Goal: Transaction & Acquisition: Purchase product/service

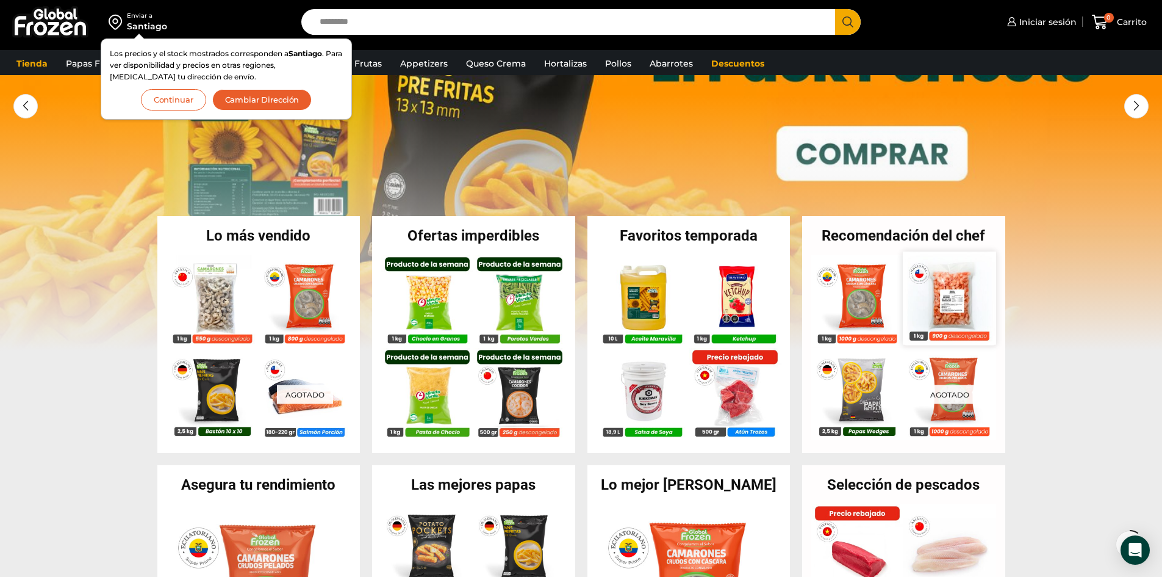
scroll to position [122, 0]
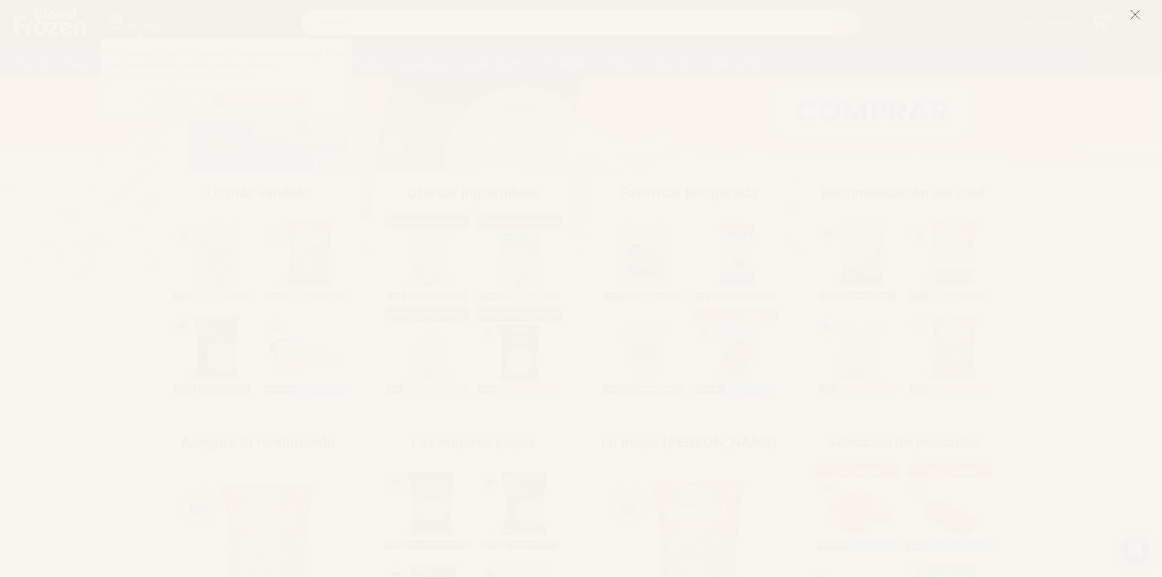
scroll to position [183, 0]
click at [1135, 12] on icon at bounding box center [1135, 14] width 11 height 11
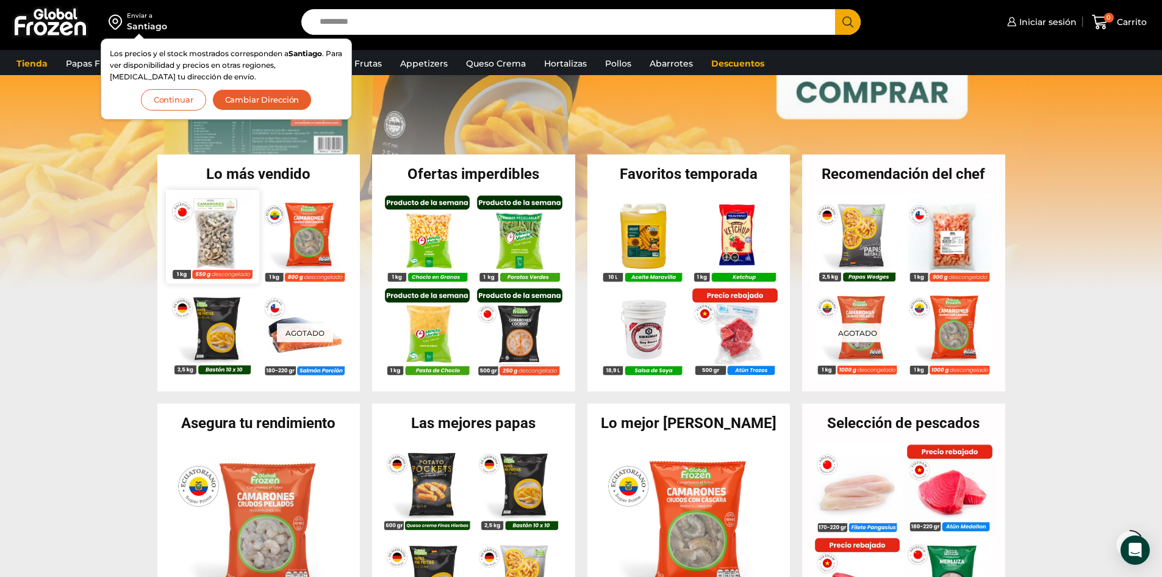
click at [212, 243] on img at bounding box center [212, 236] width 93 height 93
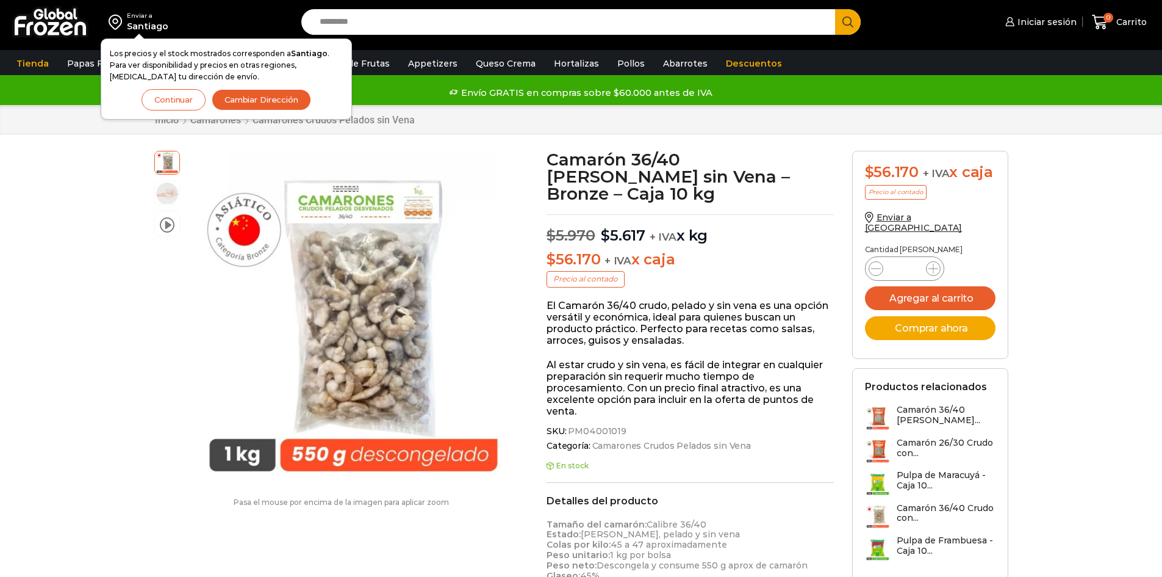
scroll to position [1, 0]
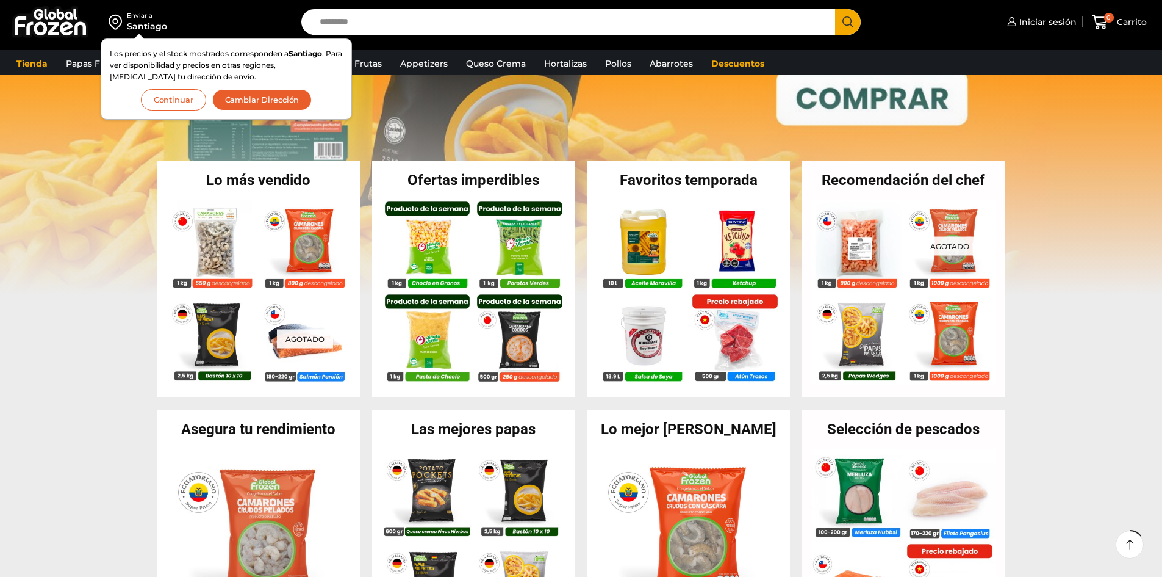
scroll to position [183, 0]
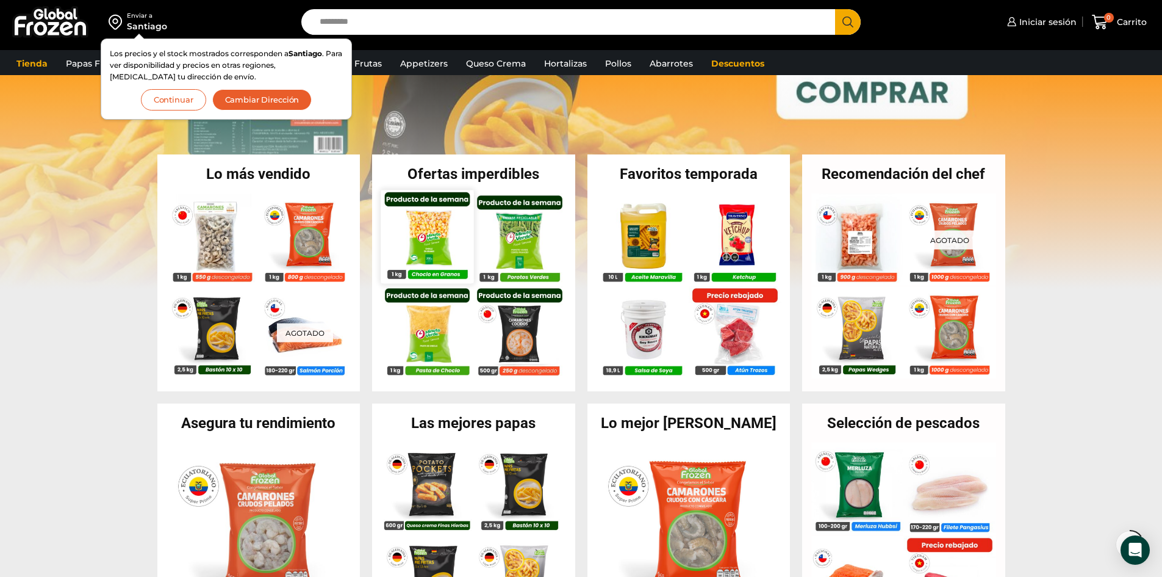
click at [434, 238] on img at bounding box center [427, 236] width 93 height 93
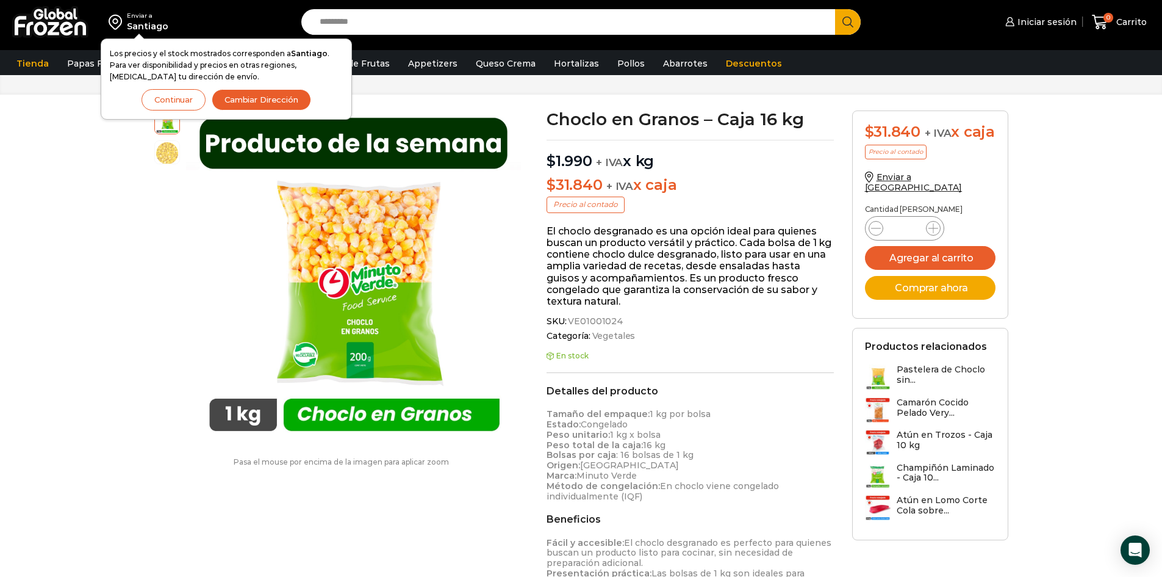
scroll to position [62, 0]
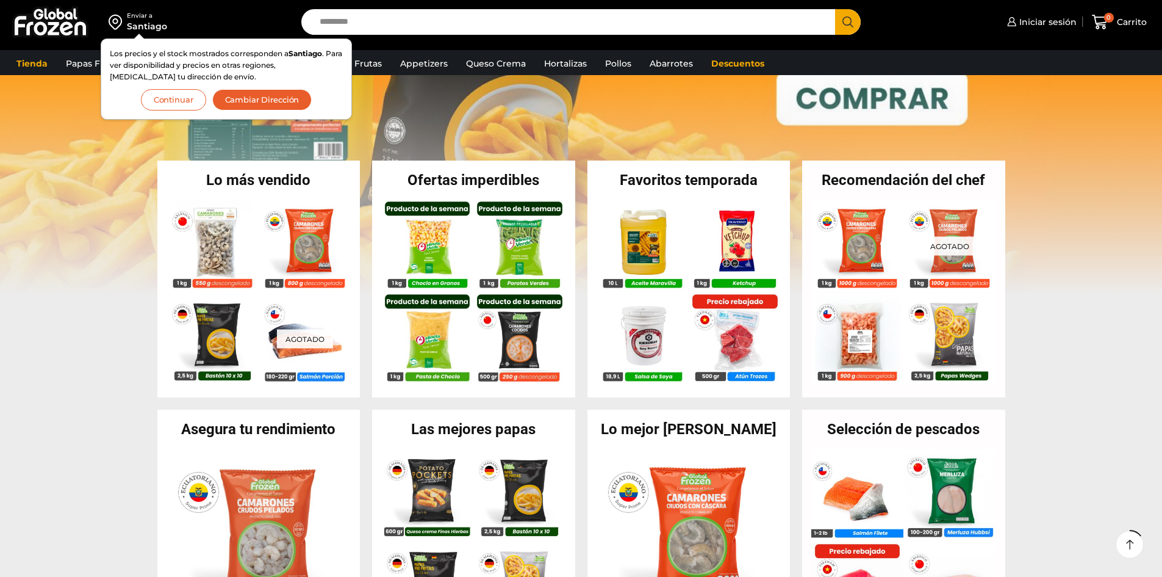
scroll to position [183, 0]
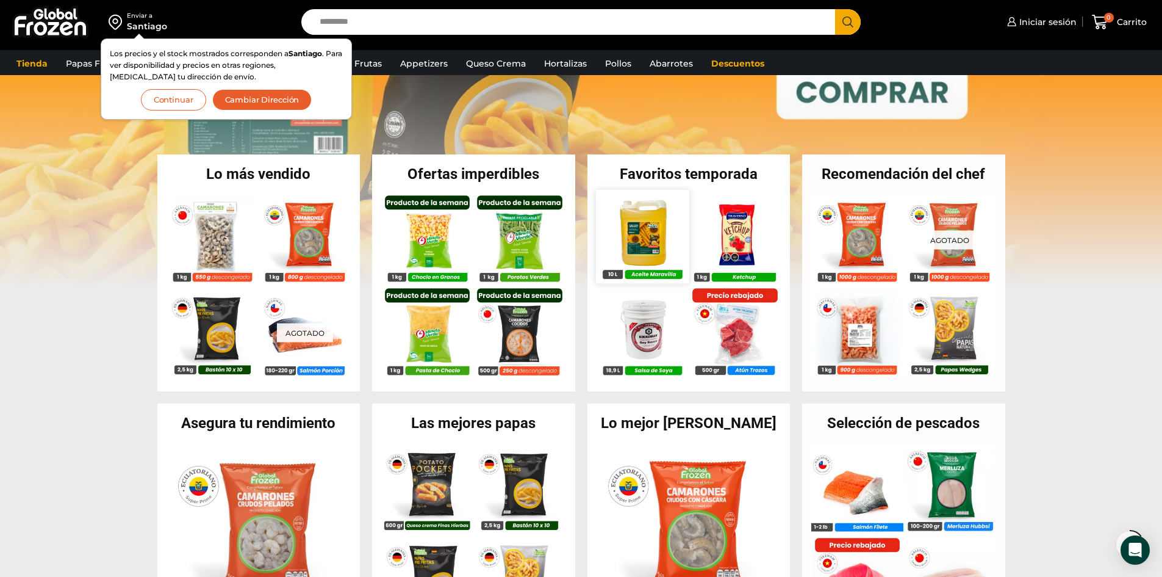
click at [649, 233] on img at bounding box center [642, 236] width 93 height 93
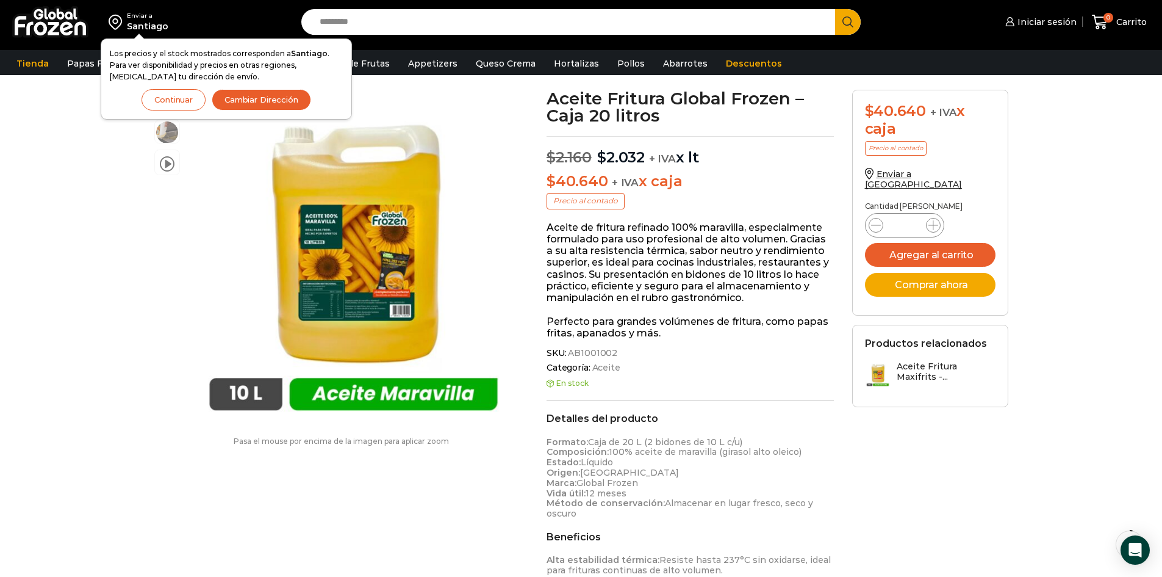
scroll to position [1, 0]
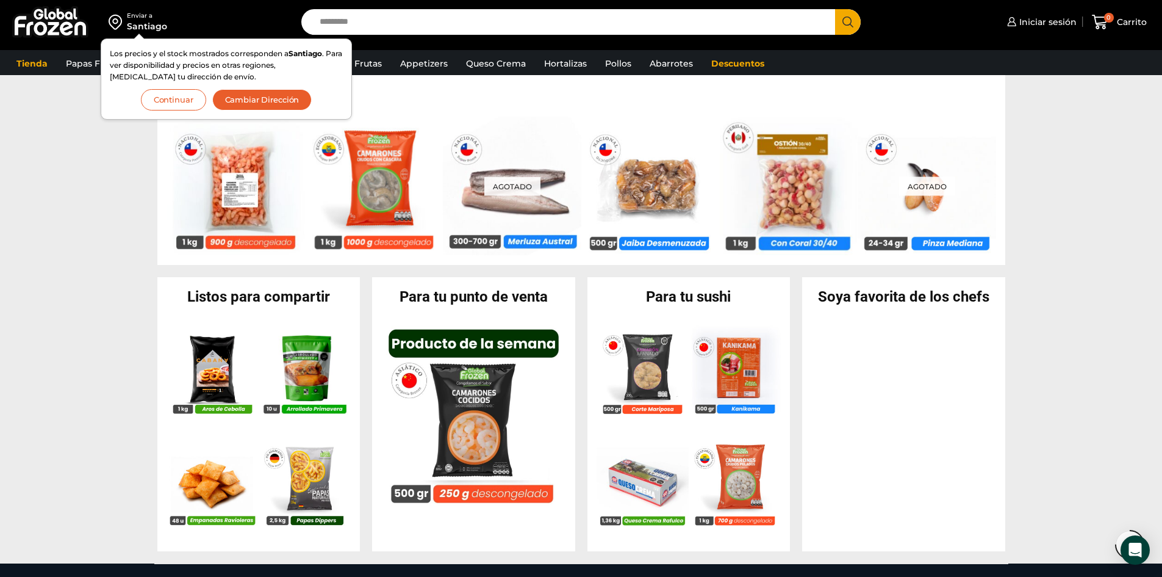
scroll to position [548, 0]
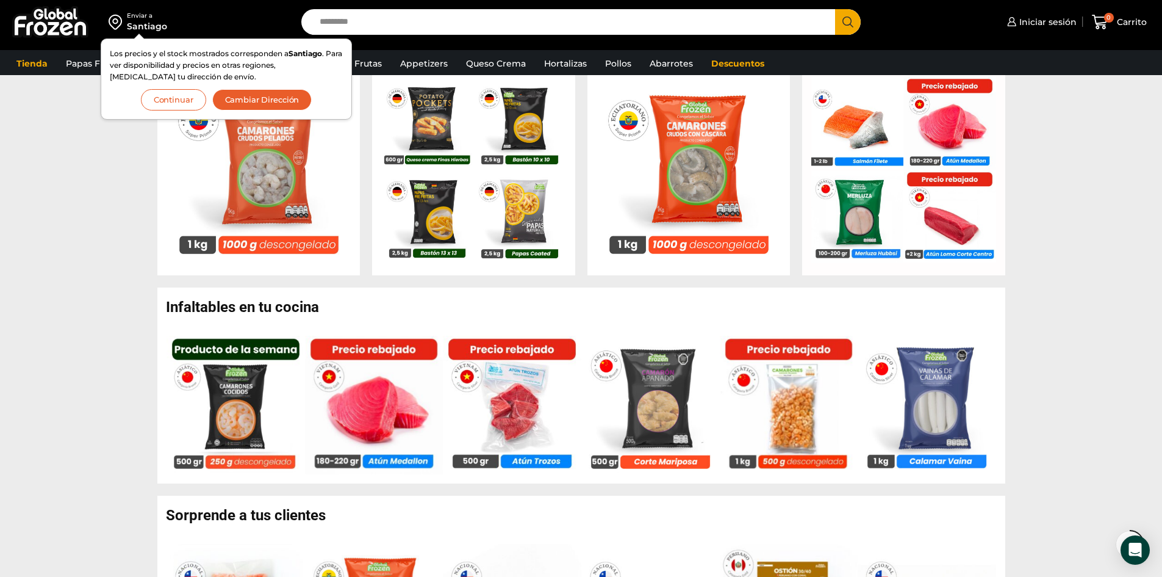
click at [173, 101] on button "Continuar" at bounding box center [173, 99] width 65 height 21
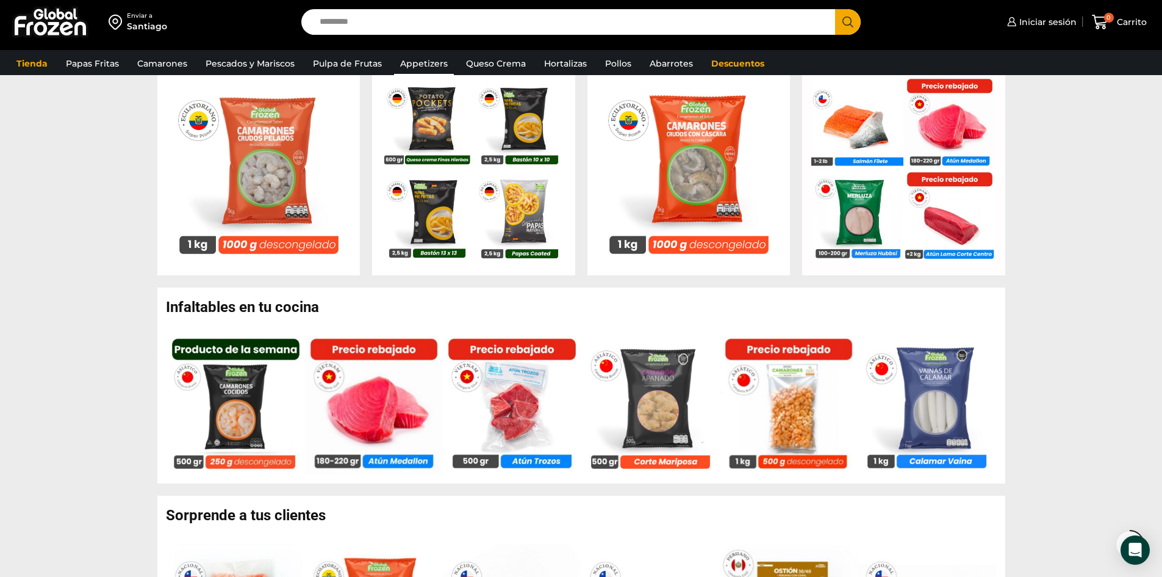
click at [431, 66] on link "Appetizers" at bounding box center [424, 63] width 60 height 23
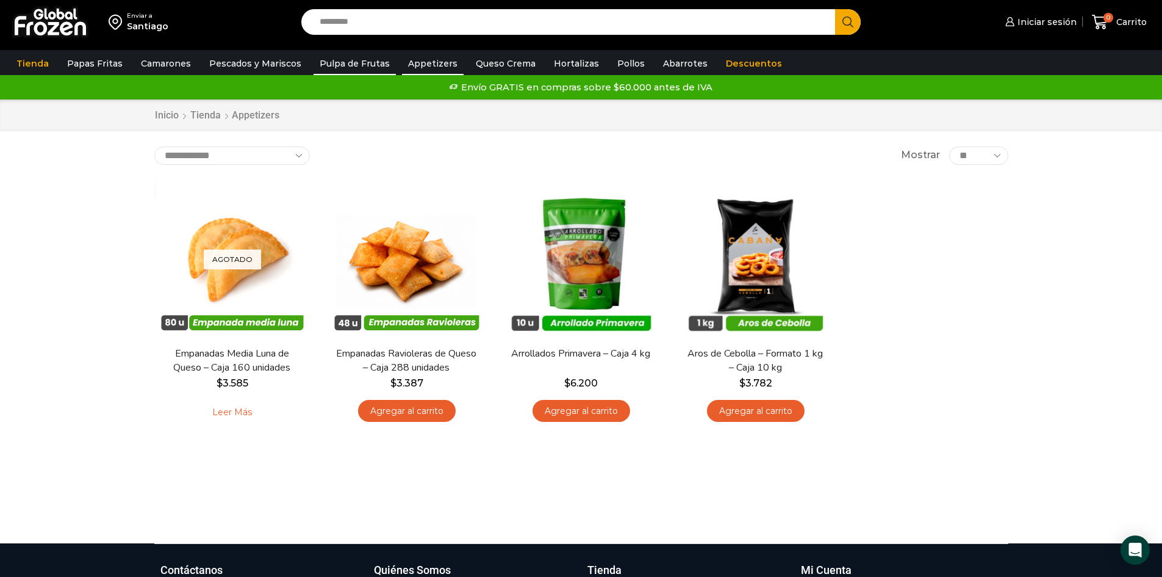
click at [350, 70] on link "Pulpa de Frutas" at bounding box center [355, 63] width 82 height 23
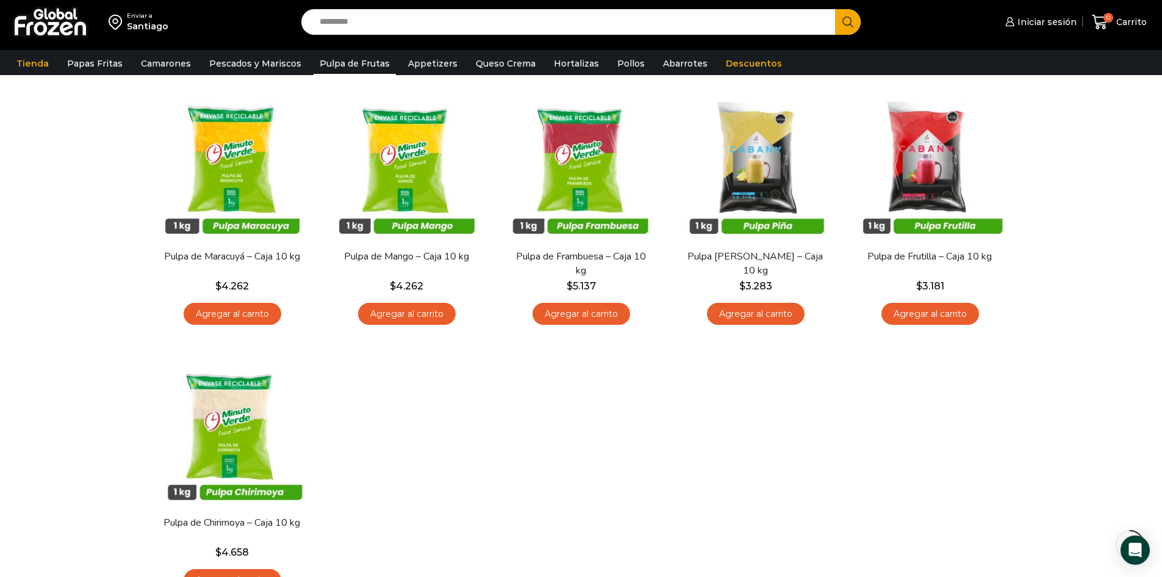
scroll to position [122, 0]
